Goal: Task Accomplishment & Management: Manage account settings

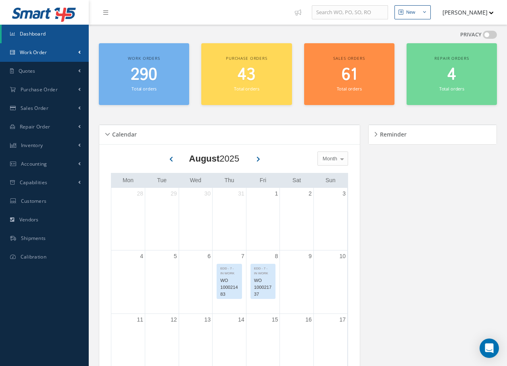
click at [34, 54] on span "Work Order" at bounding box center [33, 52] width 27 height 7
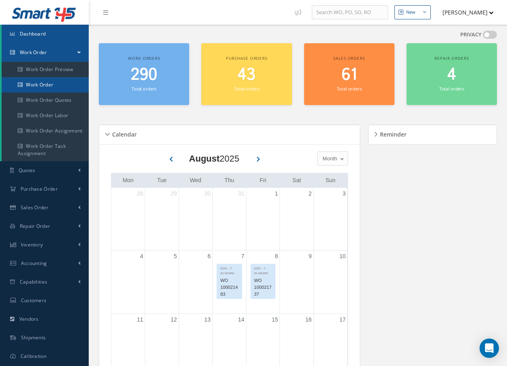
click at [48, 84] on link "Work Order" at bounding box center [45, 84] width 87 height 15
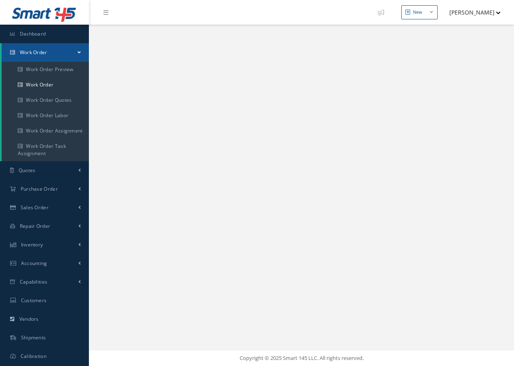
select select "25"
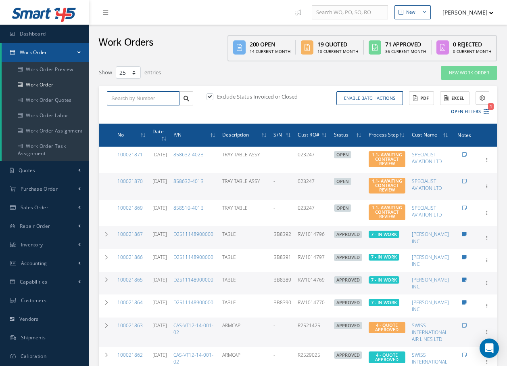
click at [167, 99] on input "text" at bounding box center [143, 98] width 73 height 15
type input "1"
click at [149, 97] on input "text" at bounding box center [143, 98] width 73 height 15
type input "100021852"
click at [131, 113] on span "100021852" at bounding box center [123, 113] width 24 height 6
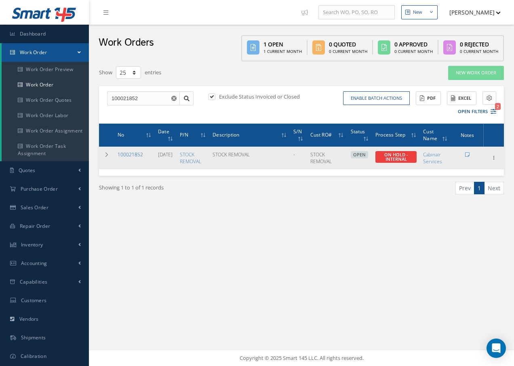
click at [130, 153] on link "100021852" at bounding box center [129, 154] width 25 height 7
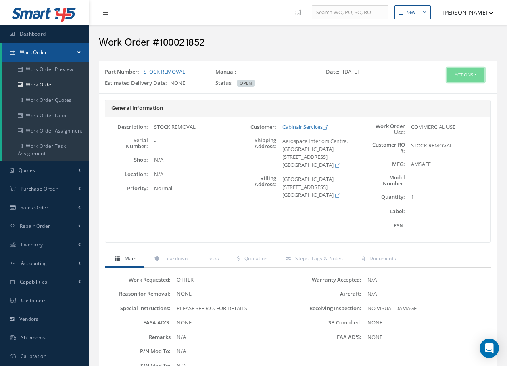
click at [460, 74] on button "Actions" at bounding box center [466, 75] width 38 height 14
click at [447, 90] on link "Edit" at bounding box center [453, 90] width 65 height 11
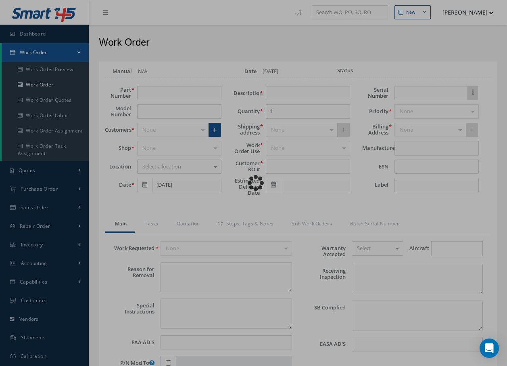
type input "STOCK REMOVAL"
type input "[DATE]"
type input "STOCK REMOVAL"
type textarea "NONE"
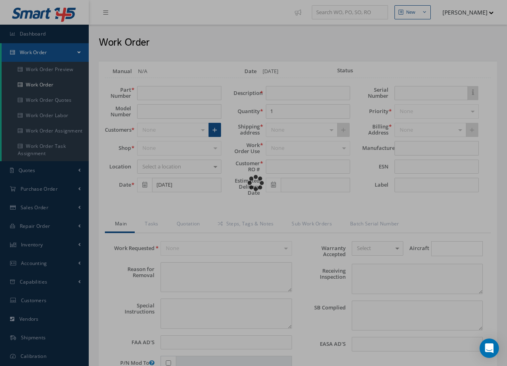
type textarea "PLEASE SEE R.O. FOR DETAILS"
type input "NONE"
type textarea "NO VISUAL DAMAGE"
type textarea "NONE"
type input "NONE"
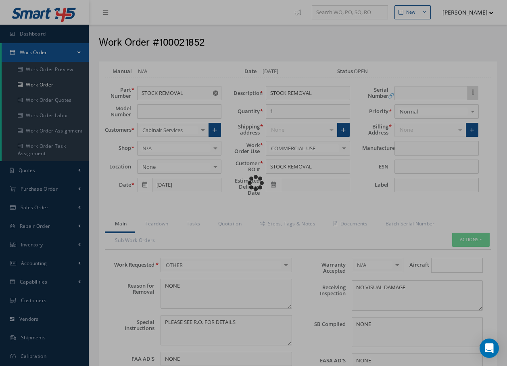
type input "AMSAFE"
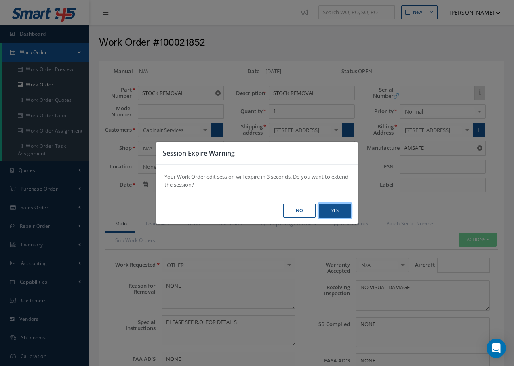
click at [0, 0] on button "Yes" at bounding box center [0, 0] width 0 height 0
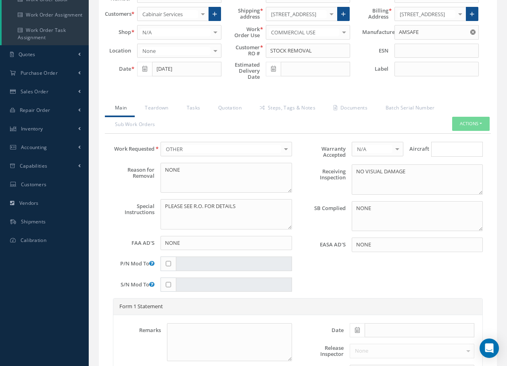
scroll to position [121, 0]
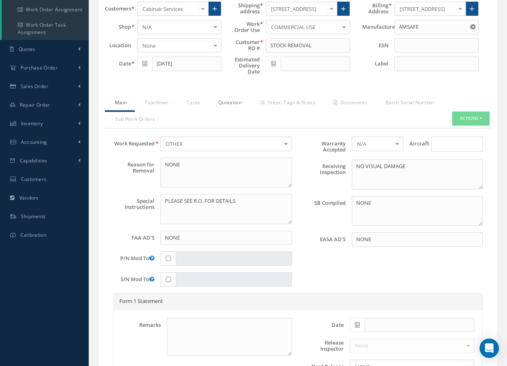
click at [226, 107] on link "Quotation" at bounding box center [229, 103] width 42 height 17
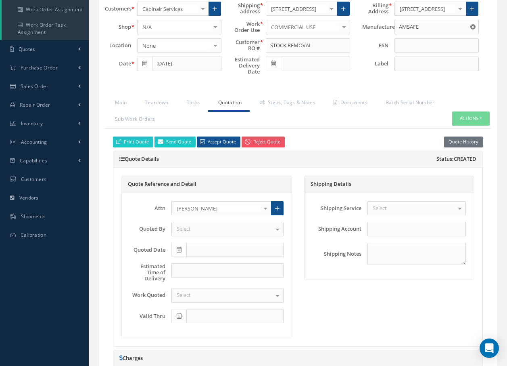
click at [232, 103] on link "Quotation" at bounding box center [229, 103] width 42 height 17
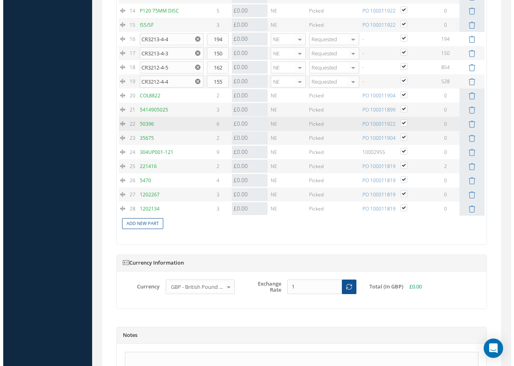
scroll to position [1108, 0]
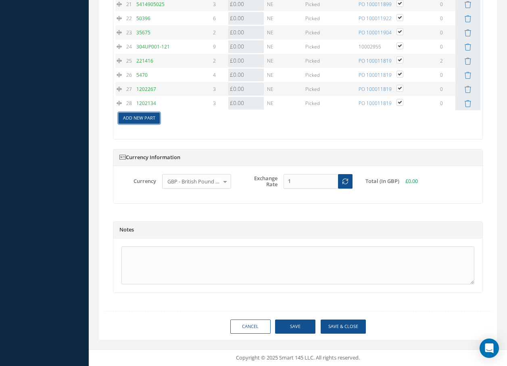
click at [141, 120] on link "Add New Part" at bounding box center [139, 118] width 41 height 11
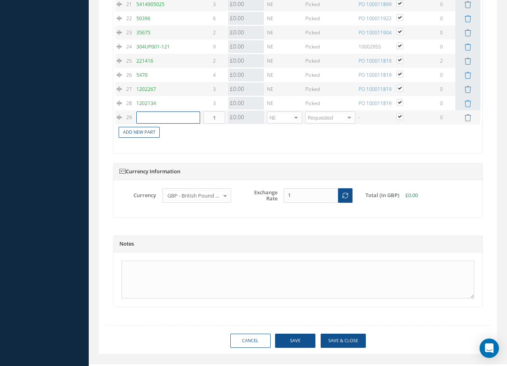
click at [141, 120] on input "text" at bounding box center [168, 117] width 64 height 12
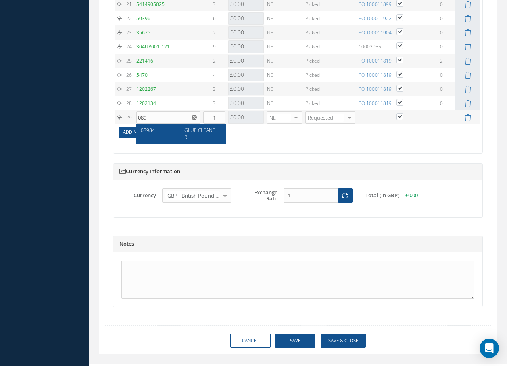
click at [151, 130] on span "08984" at bounding box center [148, 130] width 14 height 7
type input "08984"
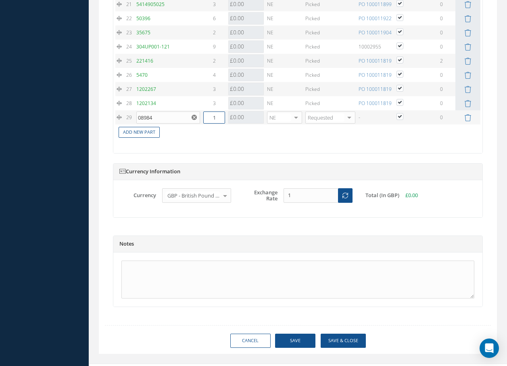
drag, startPoint x: 205, startPoint y: 114, endPoint x: 224, endPoint y: 114, distance: 19.0
click at [222, 114] on input "1" at bounding box center [214, 117] width 22 height 12
type input "2"
drag, startPoint x: 270, startPoint y: 278, endPoint x: 272, endPoint y: 283, distance: 5.5
click at [270, 278] on textarea at bounding box center [298, 279] width 353 height 38
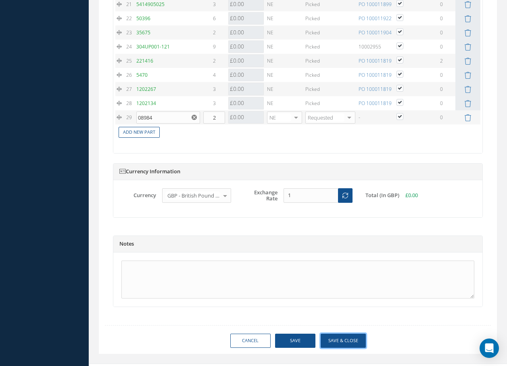
click at [342, 341] on button "Save & Close" at bounding box center [343, 340] width 45 height 14
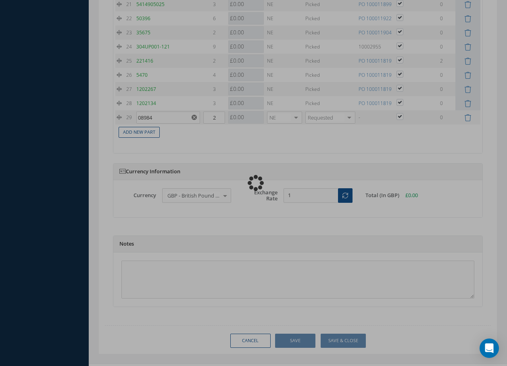
checkbox input "true"
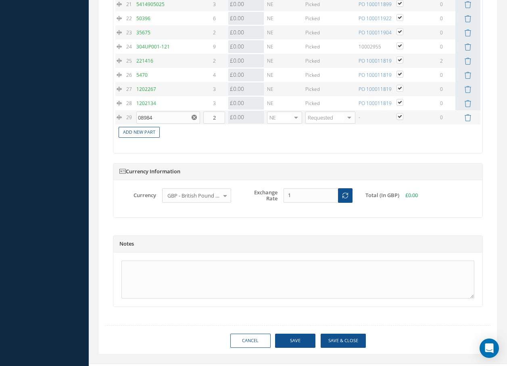
type input "AMSAFE"
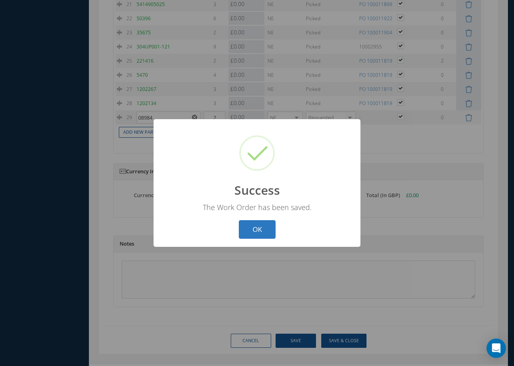
click at [252, 225] on button "OK" at bounding box center [257, 229] width 37 height 19
select select "25"
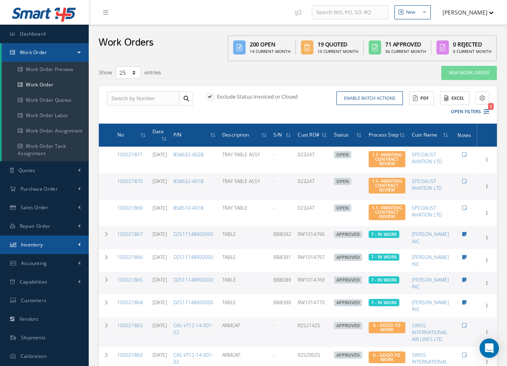
click at [41, 241] on span "Inventory" at bounding box center [32, 244] width 22 height 7
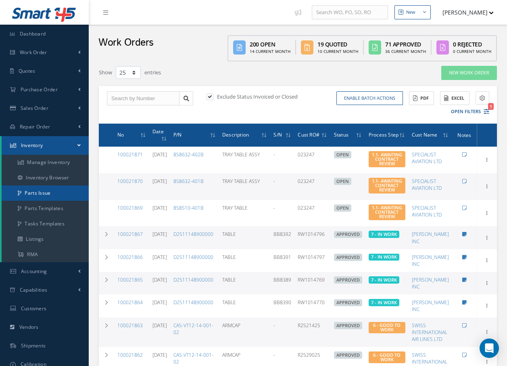
click at [38, 194] on link "Parts Issue" at bounding box center [45, 192] width 87 height 15
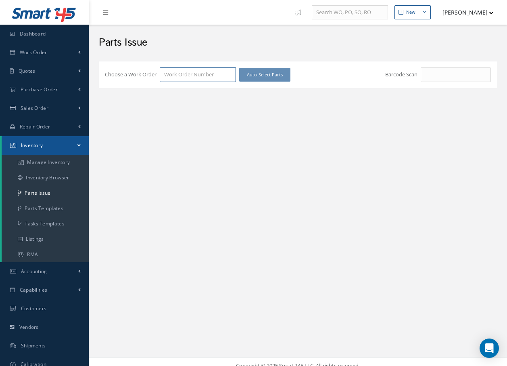
click at [179, 75] on input "Choose a Work Order" at bounding box center [198, 74] width 76 height 15
type input "100021852"
click at [186, 91] on span "100021852" at bounding box center [176, 88] width 25 height 7
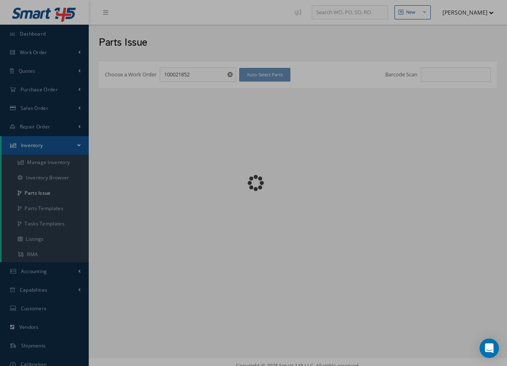
checkbox input "false"
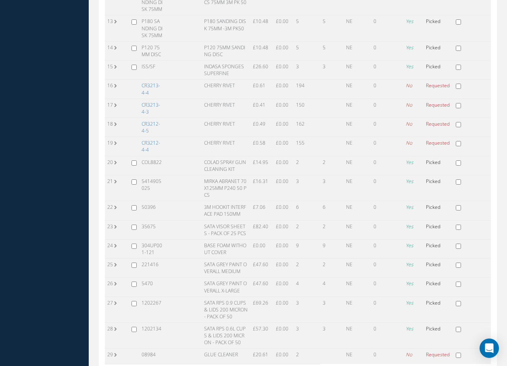
scroll to position [453, 0]
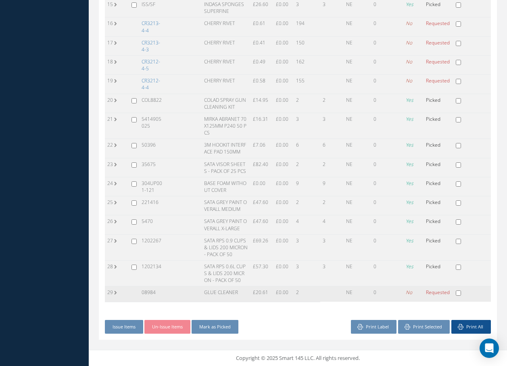
click at [114, 293] on label "29" at bounding box center [110, 292] width 7 height 7
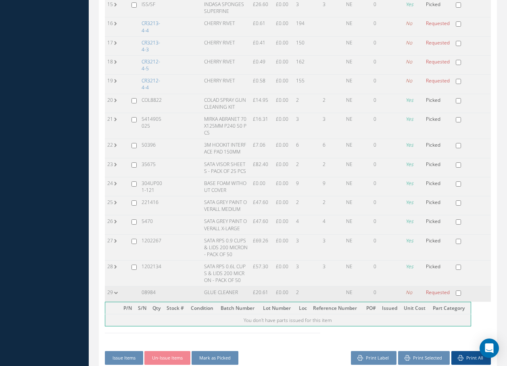
click at [114, 293] on label "29" at bounding box center [110, 292] width 7 height 7
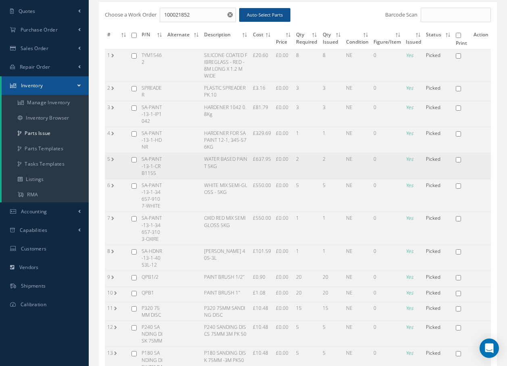
scroll to position [0, 0]
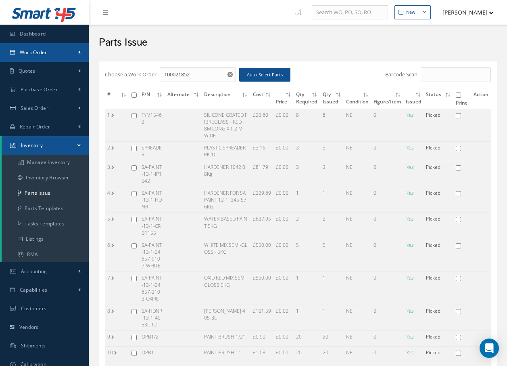
click at [35, 55] on link "Work Order" at bounding box center [44, 52] width 89 height 19
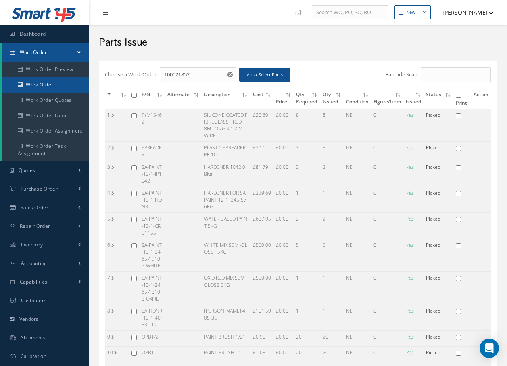
click at [37, 84] on link "Work Order" at bounding box center [45, 84] width 87 height 15
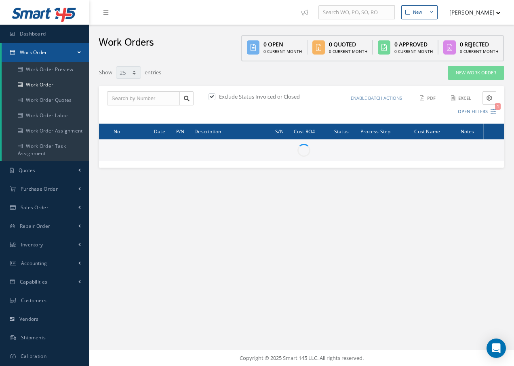
select select "25"
click at [166, 101] on input "text" at bounding box center [143, 98] width 73 height 15
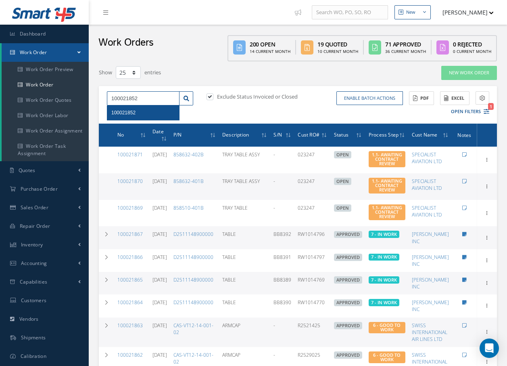
type input "100021852"
click at [129, 111] on span "100021852" at bounding box center [123, 113] width 24 height 6
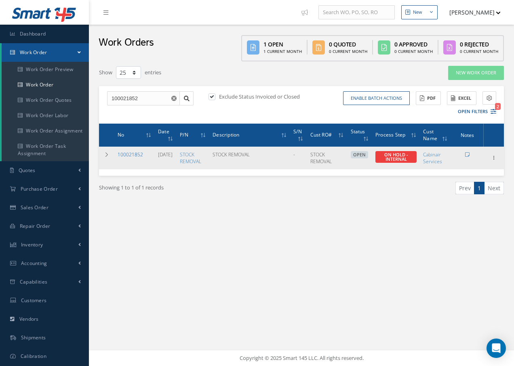
click at [129, 155] on link "100021852" at bounding box center [129, 154] width 25 height 7
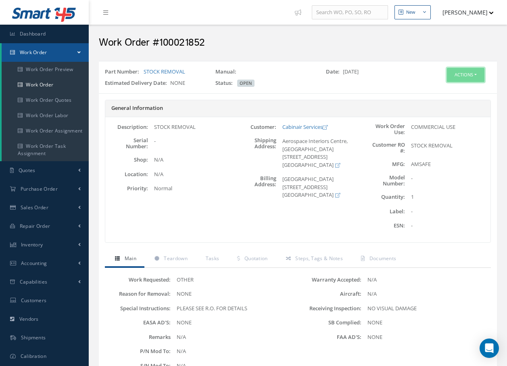
click at [472, 73] on button "Actions" at bounding box center [466, 75] width 38 height 14
click at [446, 90] on link "Edit" at bounding box center [453, 90] width 65 height 11
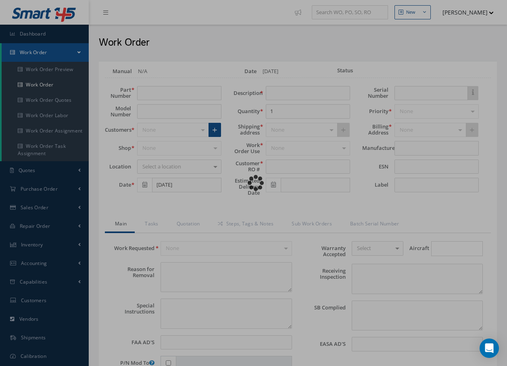
type input "STOCK REMOVAL"
type input "[DATE]"
type input "STOCK REMOVAL"
type textarea "NONE"
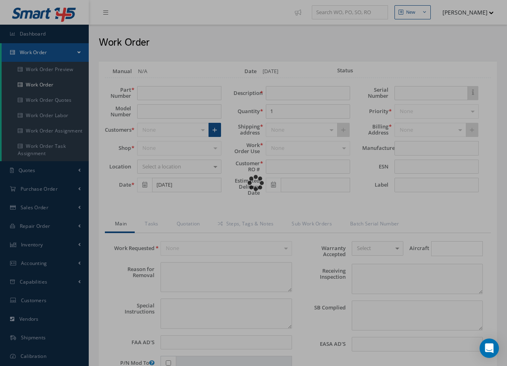
type textarea "PLEASE SEE R.O. FOR DETAILS"
type input "NONE"
type textarea "NO VISUAL DAMAGE"
type textarea "NONE"
type input "NONE"
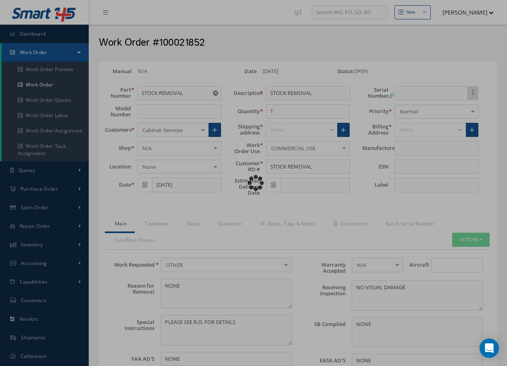
type input "AMSAFE"
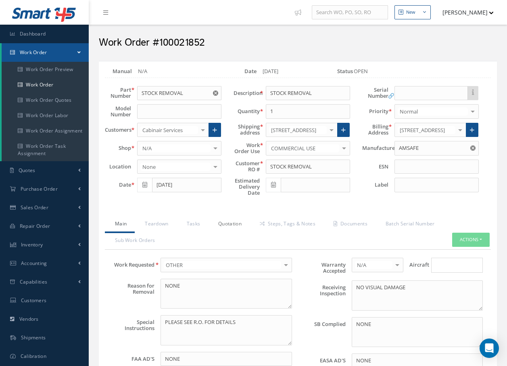
click at [231, 224] on link "Quotation" at bounding box center [229, 224] width 42 height 17
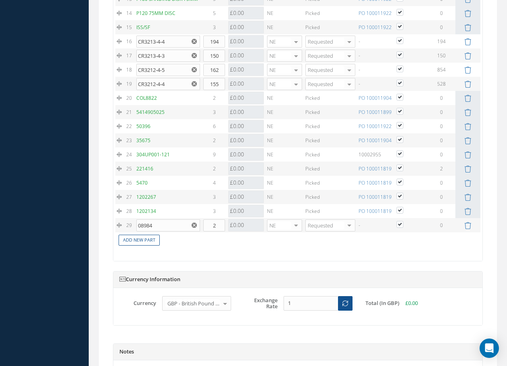
scroll to position [1001, 0]
click at [467, 225] on icon at bounding box center [468, 224] width 7 height 7
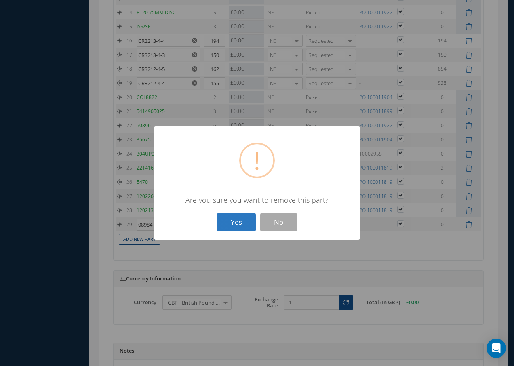
click at [245, 221] on button "Yes" at bounding box center [236, 222] width 39 height 19
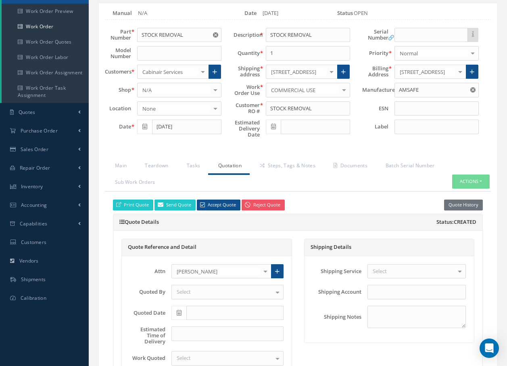
scroll to position [0, 0]
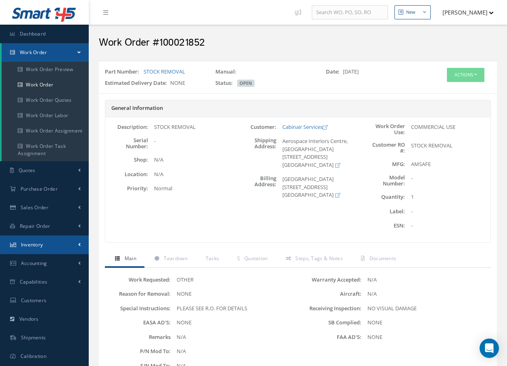
click at [40, 244] on span "Inventory" at bounding box center [32, 244] width 22 height 7
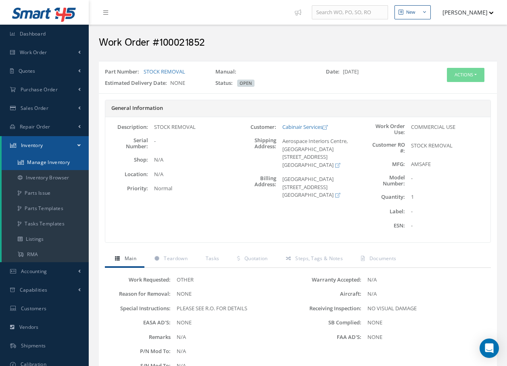
click at [40, 161] on link "Manage Inventory" at bounding box center [45, 162] width 87 height 15
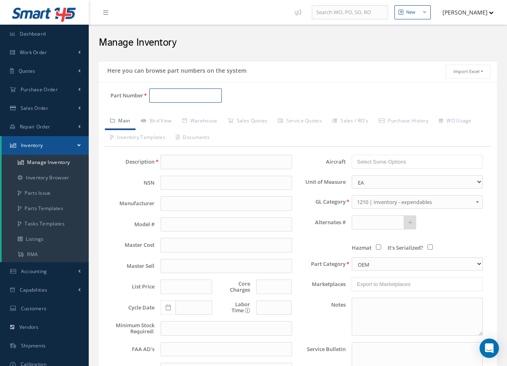
click at [203, 96] on input "Part Number" at bounding box center [185, 95] width 73 height 15
type input "08984"
click at [227, 117] on span "GLUE CLEANER" at bounding box center [284, 116] width 121 height 8
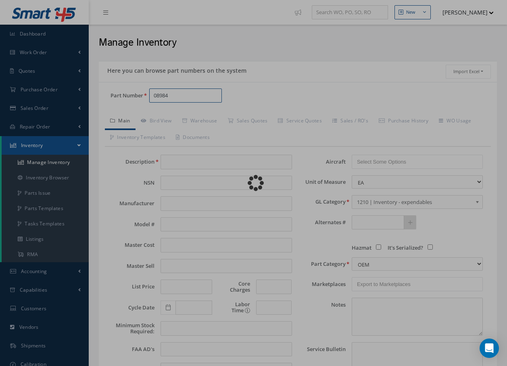
type input "GLUE CLEANER"
type input "20.61"
type input "0.00"
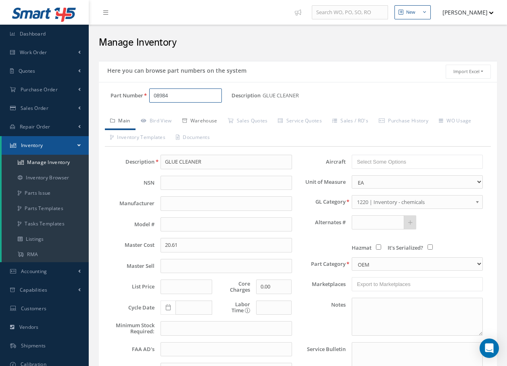
type input "08984"
click at [199, 119] on link "Warehouse" at bounding box center [200, 121] width 46 height 17
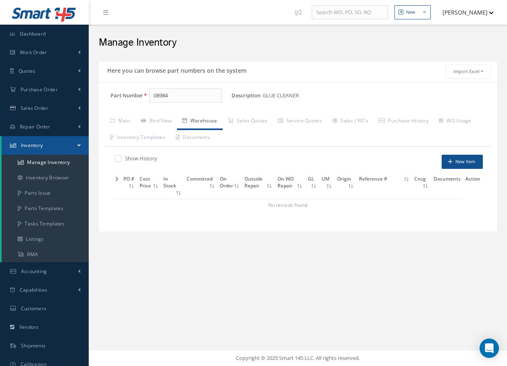
click at [117, 180] on icon at bounding box center [116, 178] width 3 height 5
click at [117, 180] on icon at bounding box center [117, 178] width 4 height 5
click at [117, 180] on icon at bounding box center [116, 178] width 3 height 5
click at [121, 157] on label at bounding box center [122, 158] width 2 height 7
click at [117, 157] on input "checkbox" at bounding box center [117, 159] width 5 height 5
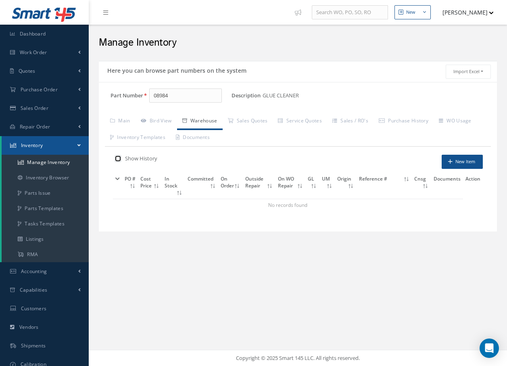
checkbox input "true"
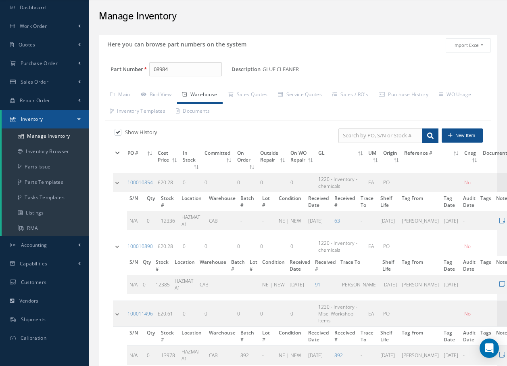
scroll to position [40, 0]
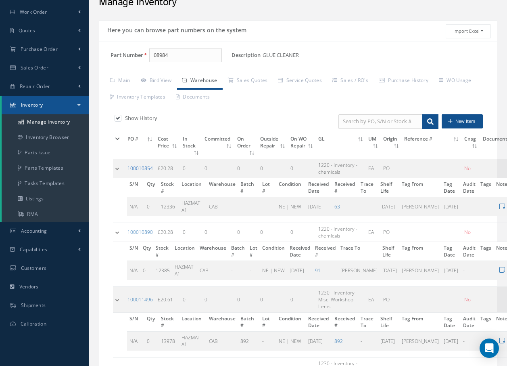
click at [133, 168] on link "100010854" at bounding box center [140, 168] width 25 height 7
click at [139, 231] on link "100010890" at bounding box center [140, 232] width 25 height 7
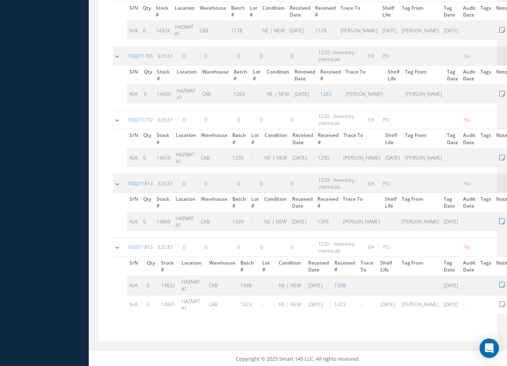
scroll to position [550, 0]
click at [143, 183] on link "100011814" at bounding box center [140, 182] width 25 height 7
click at [139, 246] on link "100011815" at bounding box center [140, 245] width 25 height 7
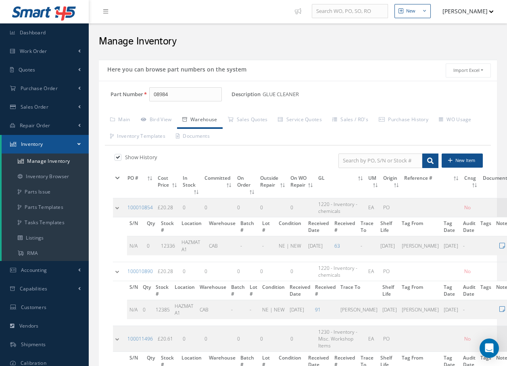
scroll to position [0, 0]
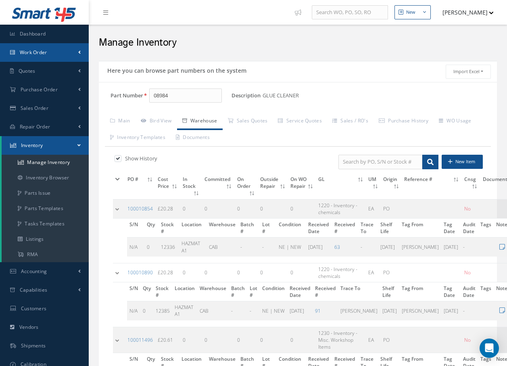
click at [30, 52] on span "Work Order" at bounding box center [33, 52] width 27 height 7
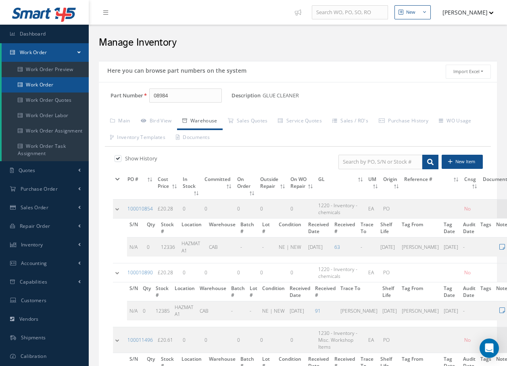
click at [34, 85] on link "Work Order" at bounding box center [45, 84] width 87 height 15
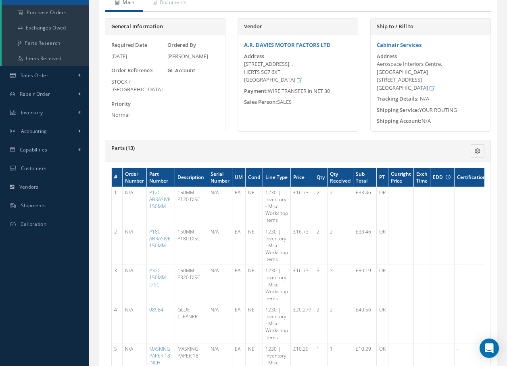
scroll to position [81, 0]
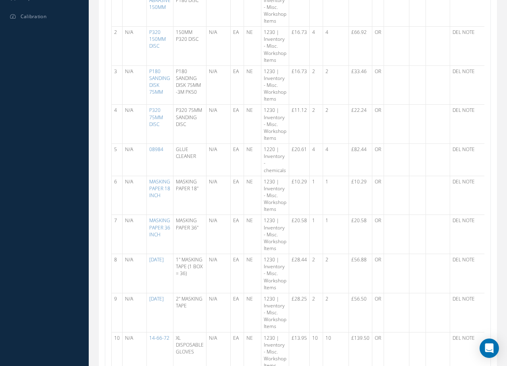
scroll to position [283, 0]
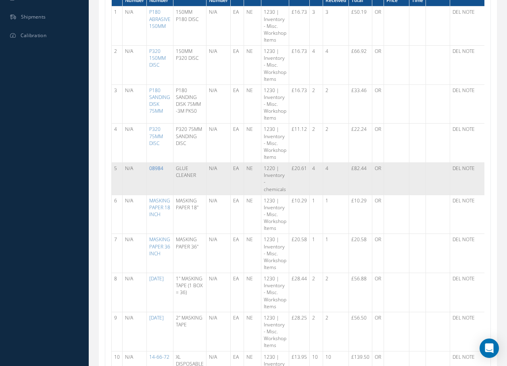
click at [156, 170] on link "08984" at bounding box center [156, 168] width 14 height 7
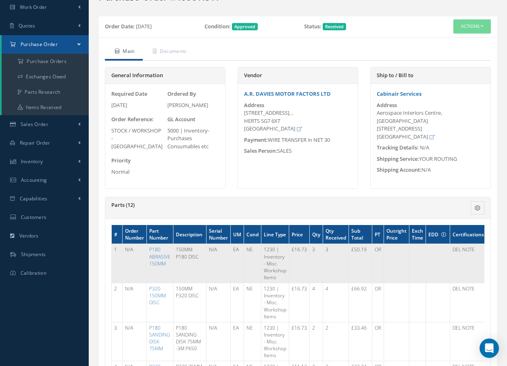
scroll to position [0, 0]
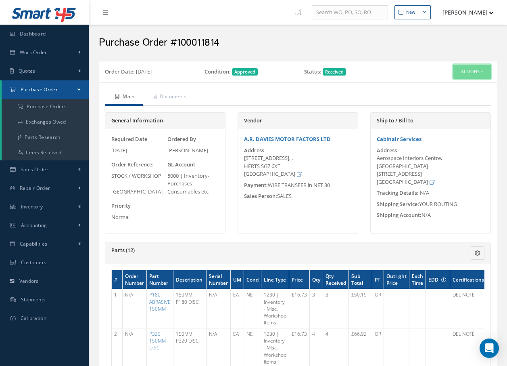
click at [475, 71] on button "Actions" at bounding box center [473, 72] width 38 height 14
drag, startPoint x: 456, startPoint y: 151, endPoint x: 443, endPoint y: 162, distance: 16.9
drag, startPoint x: 443, startPoint y: 162, endPoint x: 445, endPoint y: 88, distance: 74.3
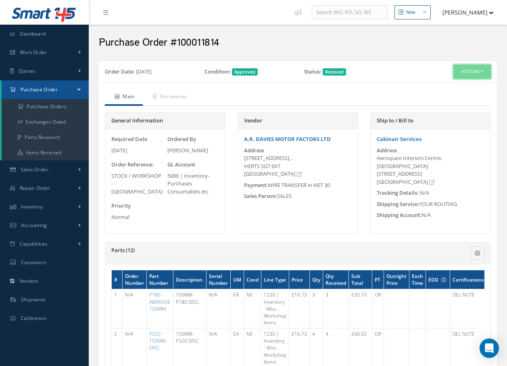
click at [470, 72] on button "Actions" at bounding box center [473, 72] width 38 height 14
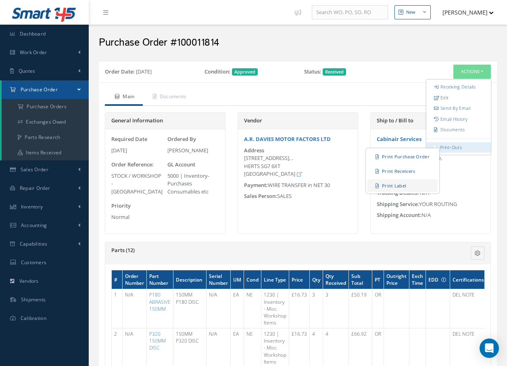
click at [403, 186] on link "Print Label" at bounding box center [403, 185] width 70 height 13
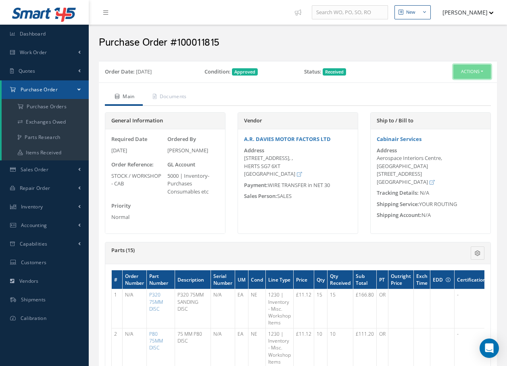
click at [474, 74] on button "Actions" at bounding box center [473, 72] width 38 height 14
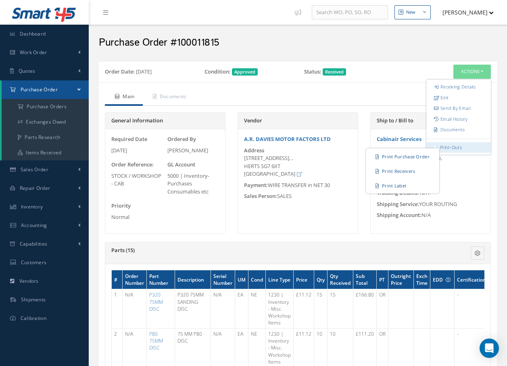
click at [458, 147] on link "Print-Outs" at bounding box center [451, 147] width 22 height 6
click at [394, 185] on link "Print Label" at bounding box center [403, 185] width 70 height 13
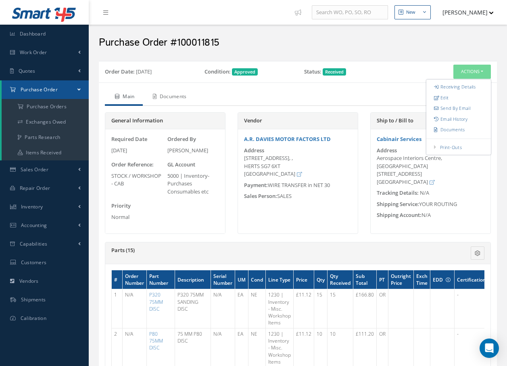
click at [181, 96] on link "Documents" at bounding box center [169, 97] width 52 height 17
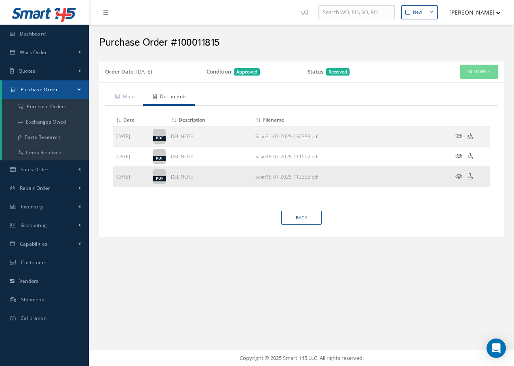
click at [458, 174] on icon at bounding box center [458, 176] width 7 height 6
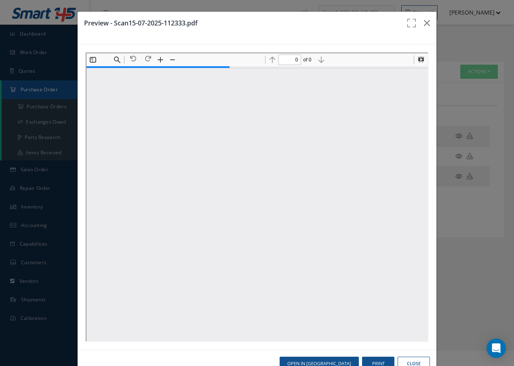
type input "1"
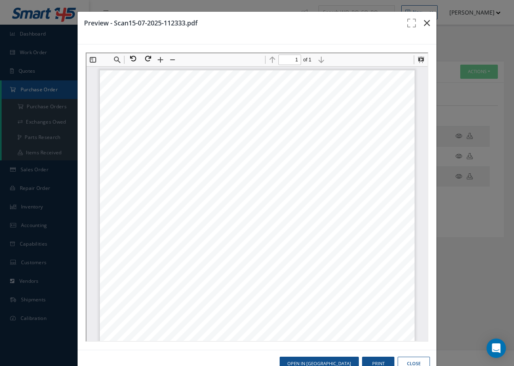
click at [423, 23] on icon "button" at bounding box center [426, 23] width 6 height 10
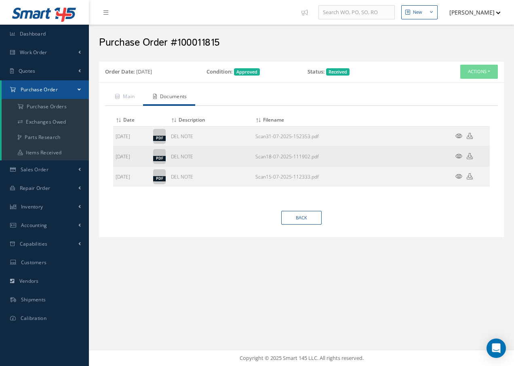
click at [456, 156] on icon at bounding box center [458, 156] width 7 height 6
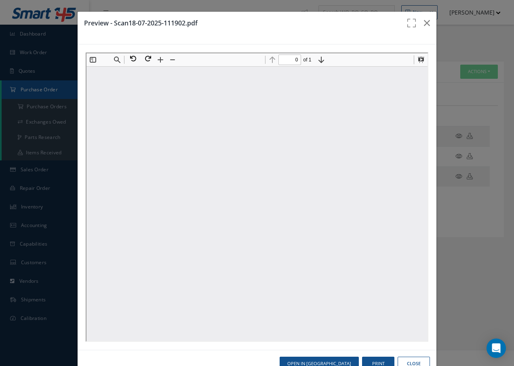
type input "1"
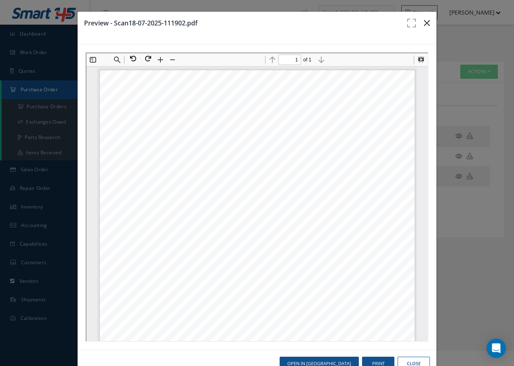
click at [424, 22] on icon "button" at bounding box center [426, 23] width 6 height 10
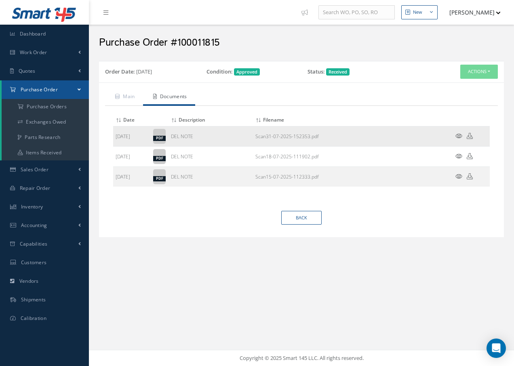
click at [459, 136] on icon at bounding box center [458, 136] width 7 height 6
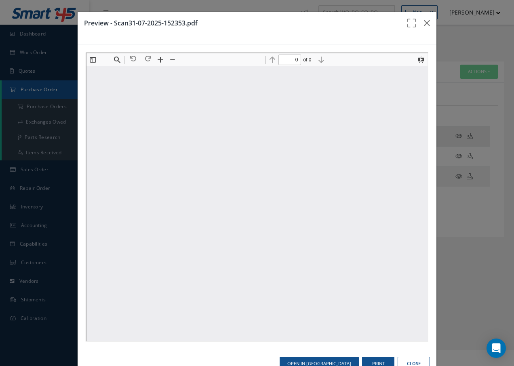
type input "1"
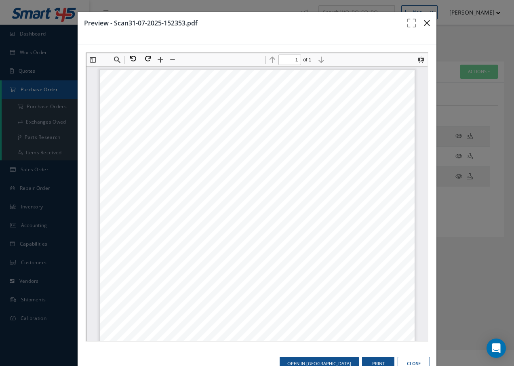
click at [423, 21] on icon "button" at bounding box center [426, 23] width 6 height 10
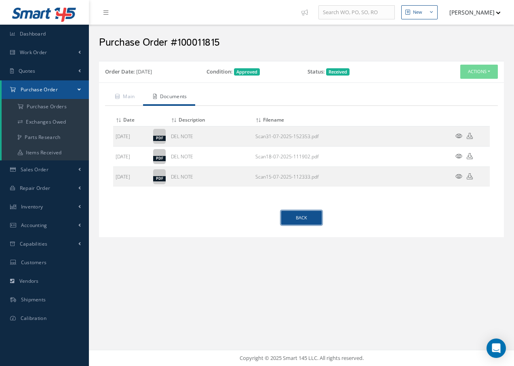
click at [310, 216] on link "Back" at bounding box center [301, 218] width 40 height 14
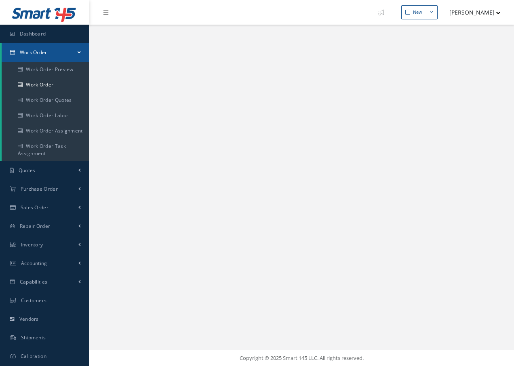
select select "25"
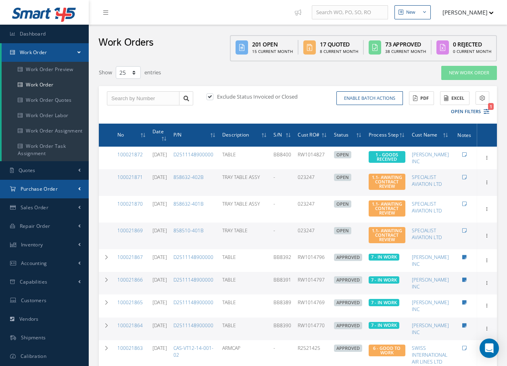
click at [37, 189] on span "Purchase Order" at bounding box center [39, 188] width 37 height 7
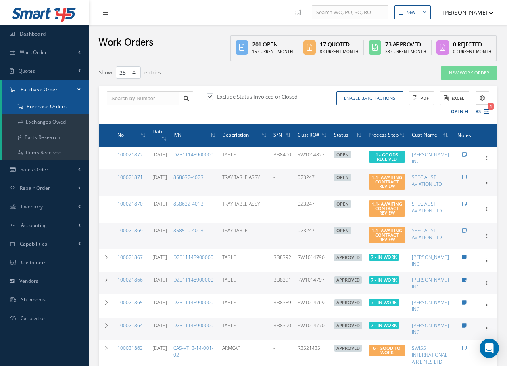
click at [53, 106] on a=1&status_id=2&status_id=3&status_id=5&collapsedFilters"] "Purchase Orders" at bounding box center [45, 106] width 87 height 15
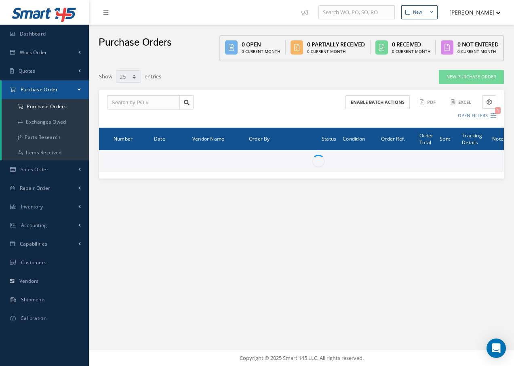
select select "25"
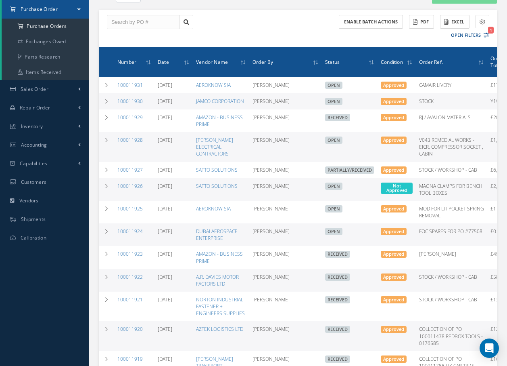
scroll to position [81, 0]
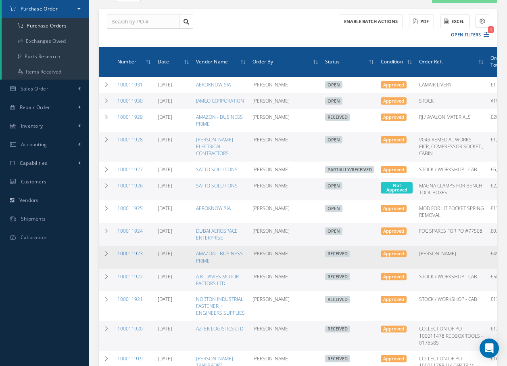
click at [134, 253] on link "100011923" at bounding box center [129, 253] width 25 height 7
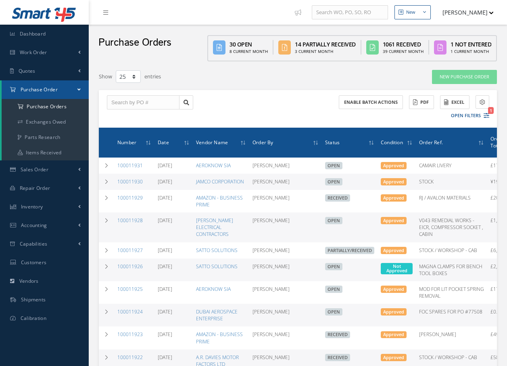
select select "25"
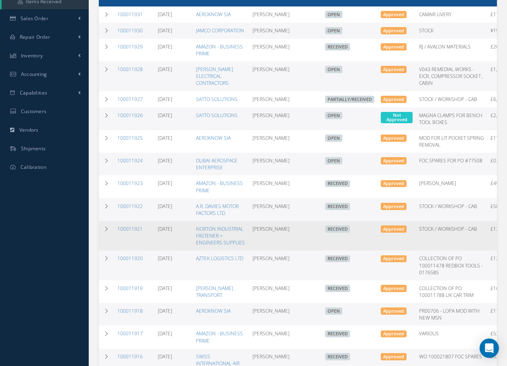
scroll to position [161, 0]
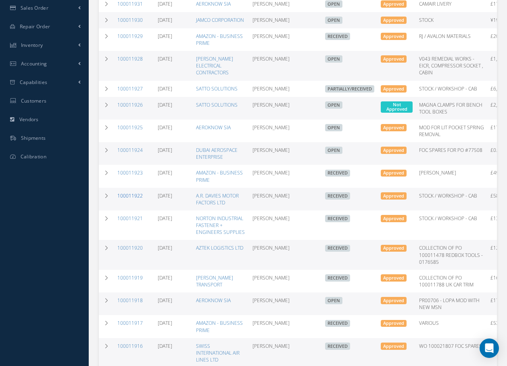
click at [130, 196] on link "100011922" at bounding box center [129, 195] width 25 height 7
